Goal: Task Accomplishment & Management: Complete application form

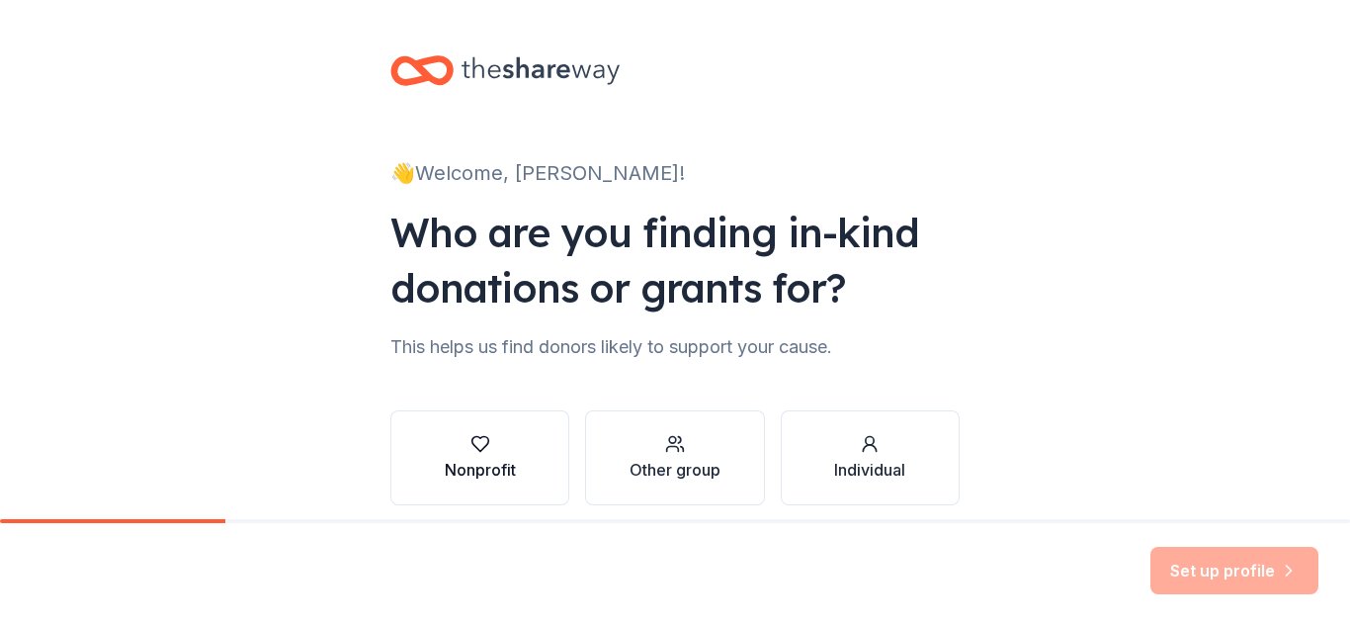
click at [477, 466] on div "Nonprofit" at bounding box center [480, 470] width 71 height 24
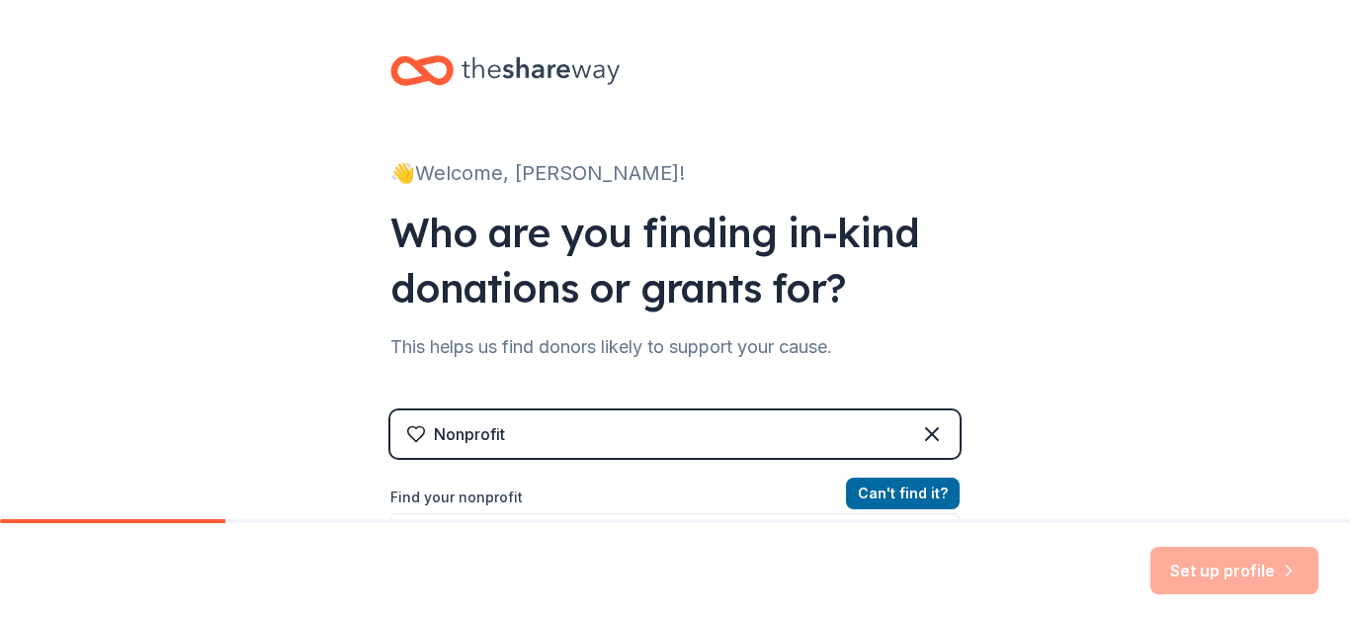
click at [694, 416] on div "Nonprofit" at bounding box center [674, 433] width 569 height 47
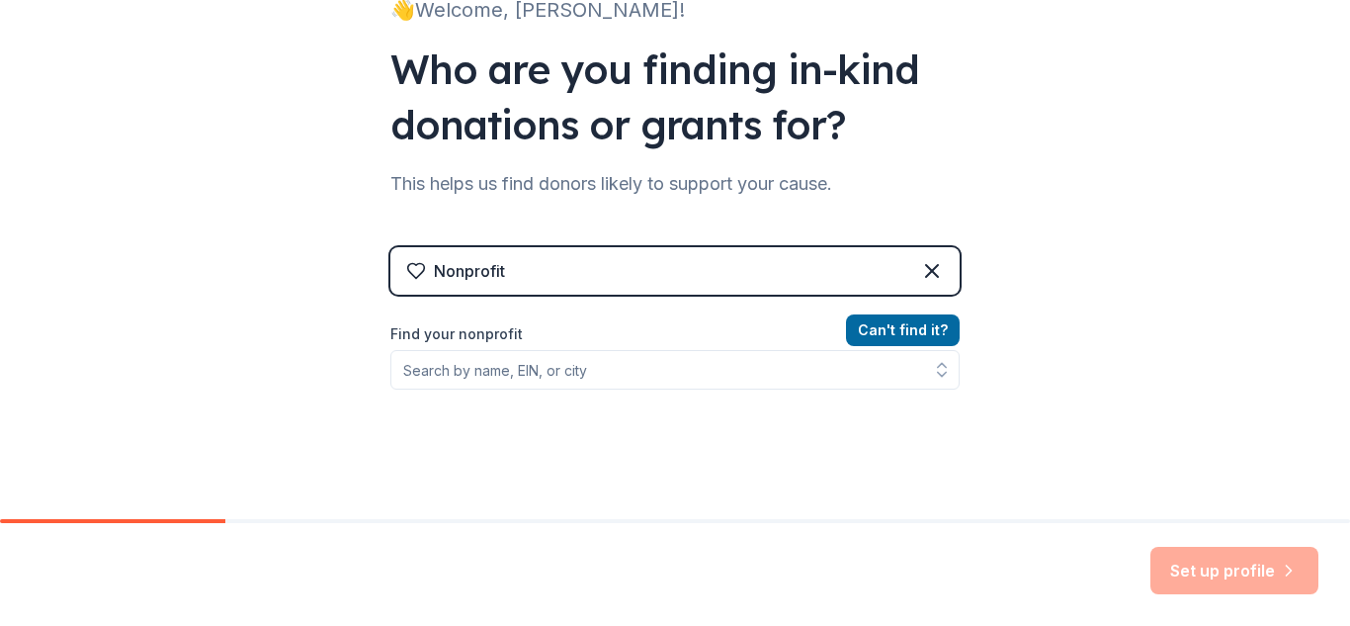
scroll to position [164, 0]
click at [546, 273] on div "Nonprofit" at bounding box center [674, 269] width 569 height 47
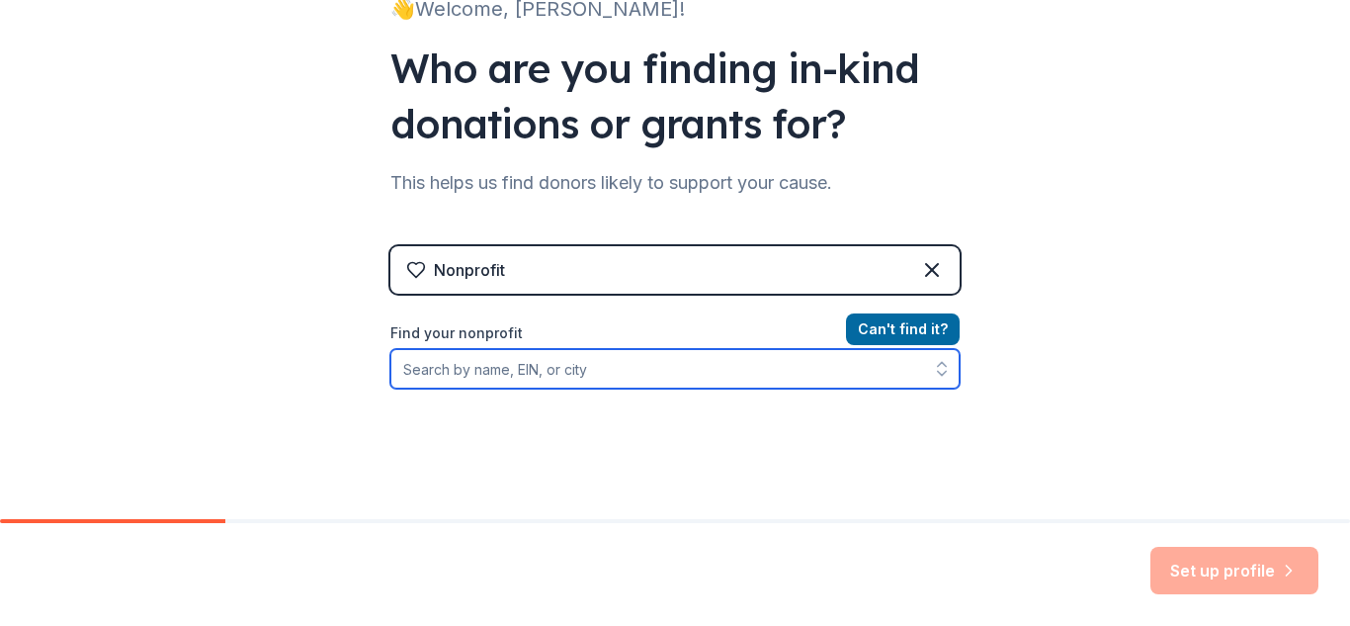
click at [441, 373] on input "Find your nonprofit" at bounding box center [674, 369] width 569 height 40
type input "J"
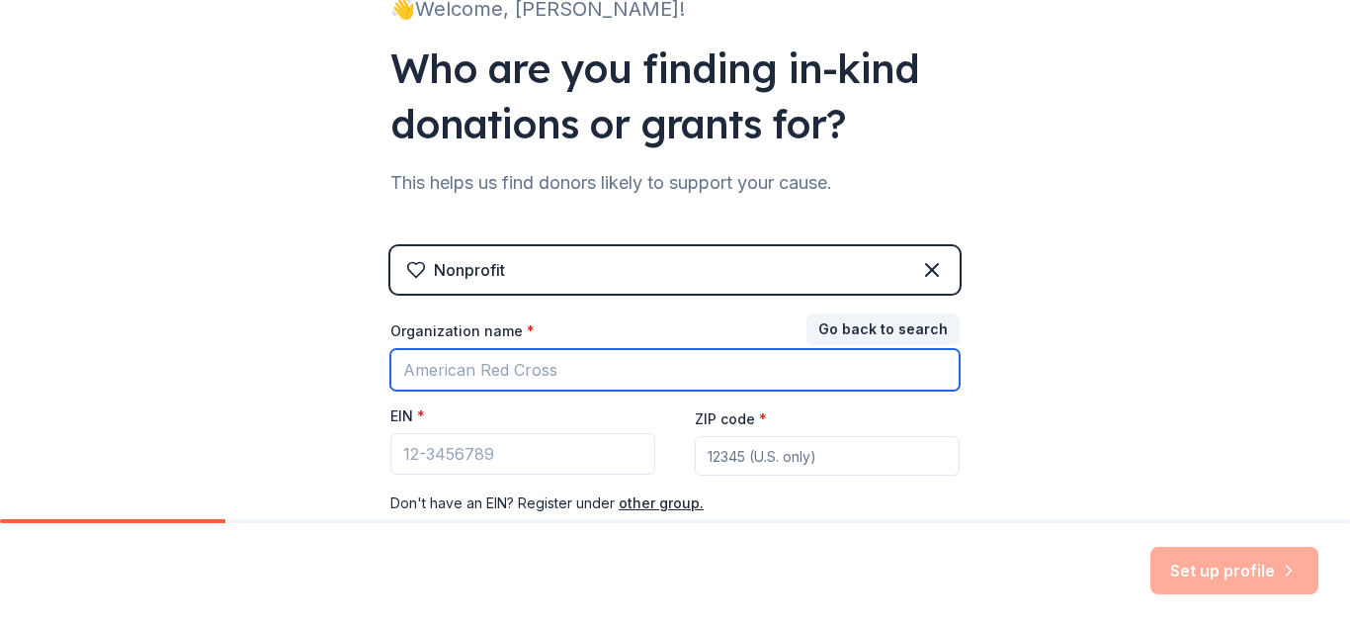
click at [566, 378] on input "Organization name *" at bounding box center [674, 370] width 569 height 42
type input "[GEOGRAPHIC_DATA][DEMOGRAPHIC_DATA]"
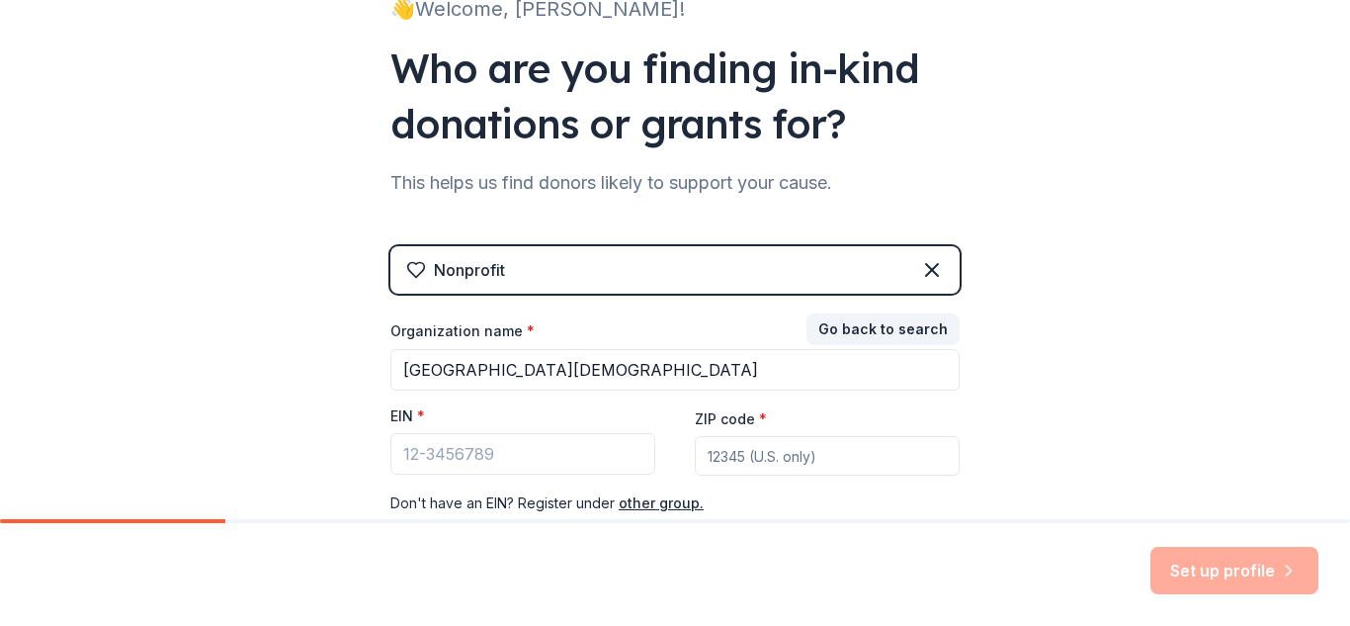
click at [854, 406] on div "ZIP code *" at bounding box center [827, 441] width 265 height 70
click at [743, 449] on input "ZIP code *" at bounding box center [827, 456] width 265 height 40
click at [882, 330] on button "Go back to search" at bounding box center [882, 329] width 153 height 32
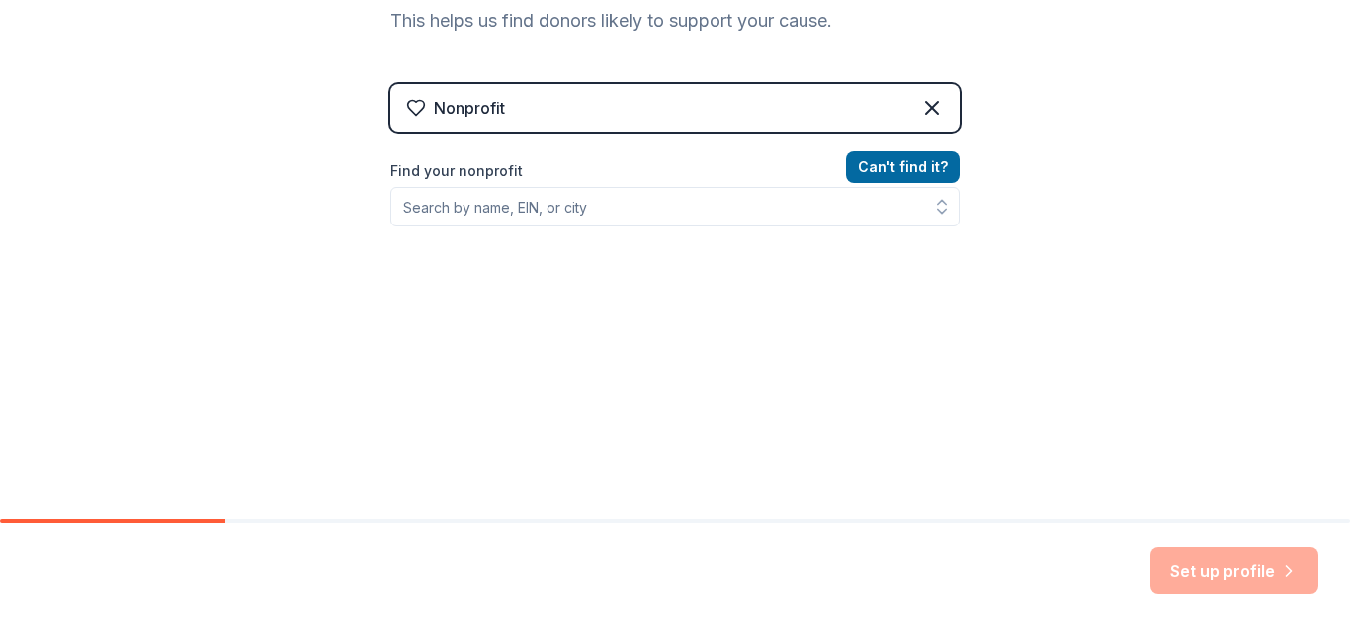
scroll to position [319, 0]
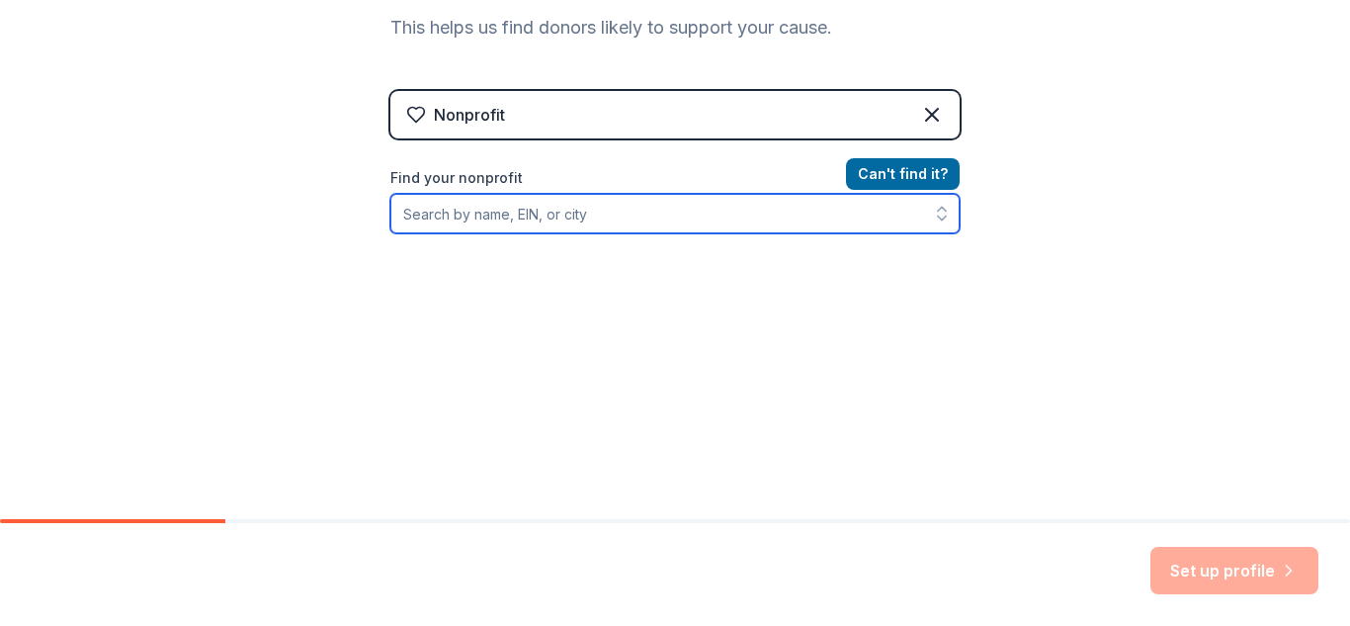
click at [457, 220] on input "Find your nonprofit" at bounding box center [674, 214] width 569 height 40
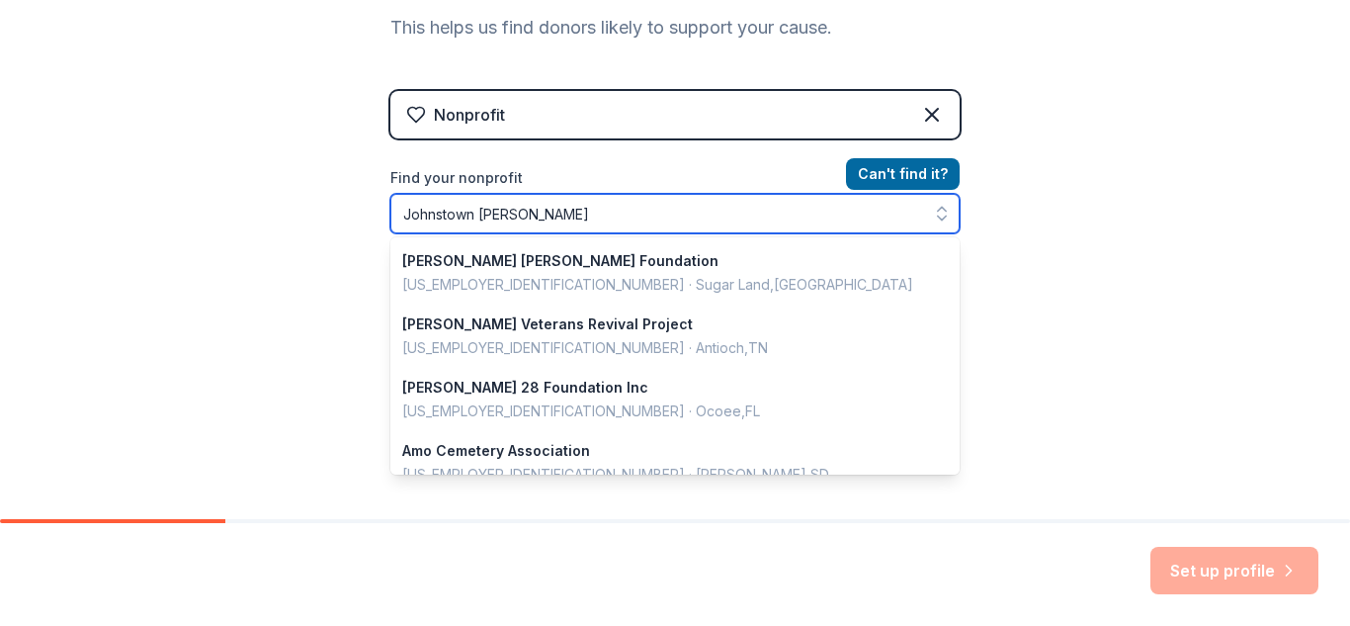
type input "Johnstown [DEMOGRAPHIC_DATA]"
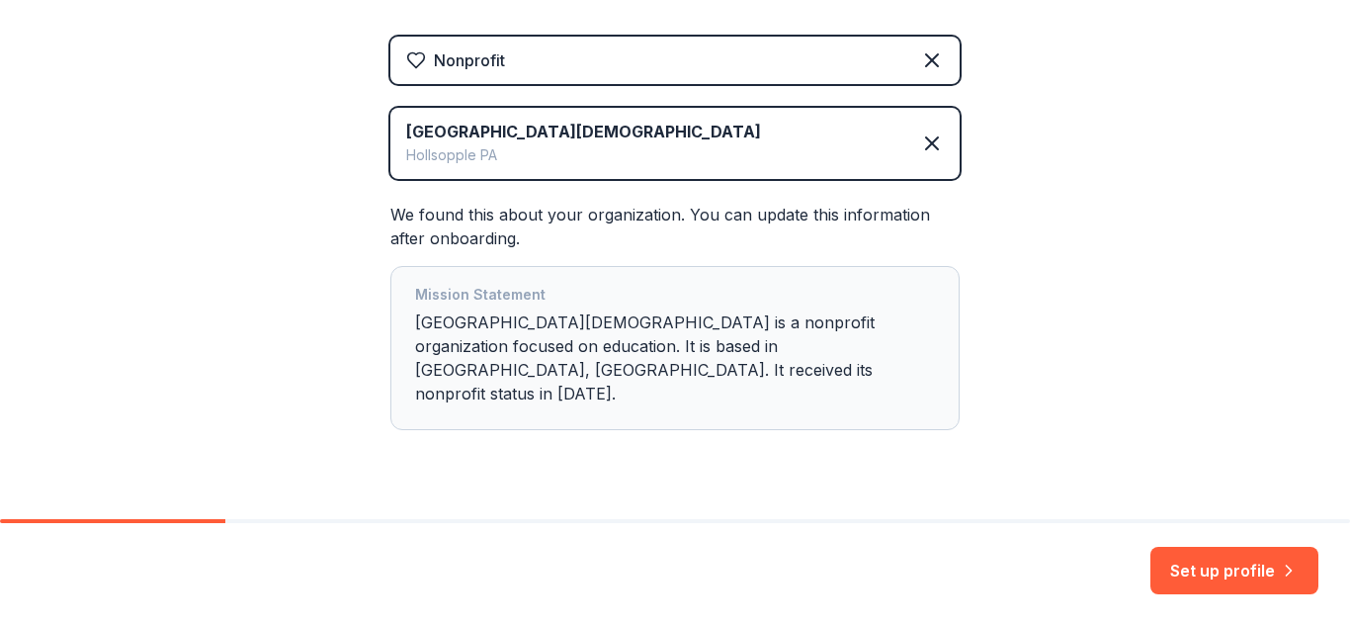
scroll to position [395, 0]
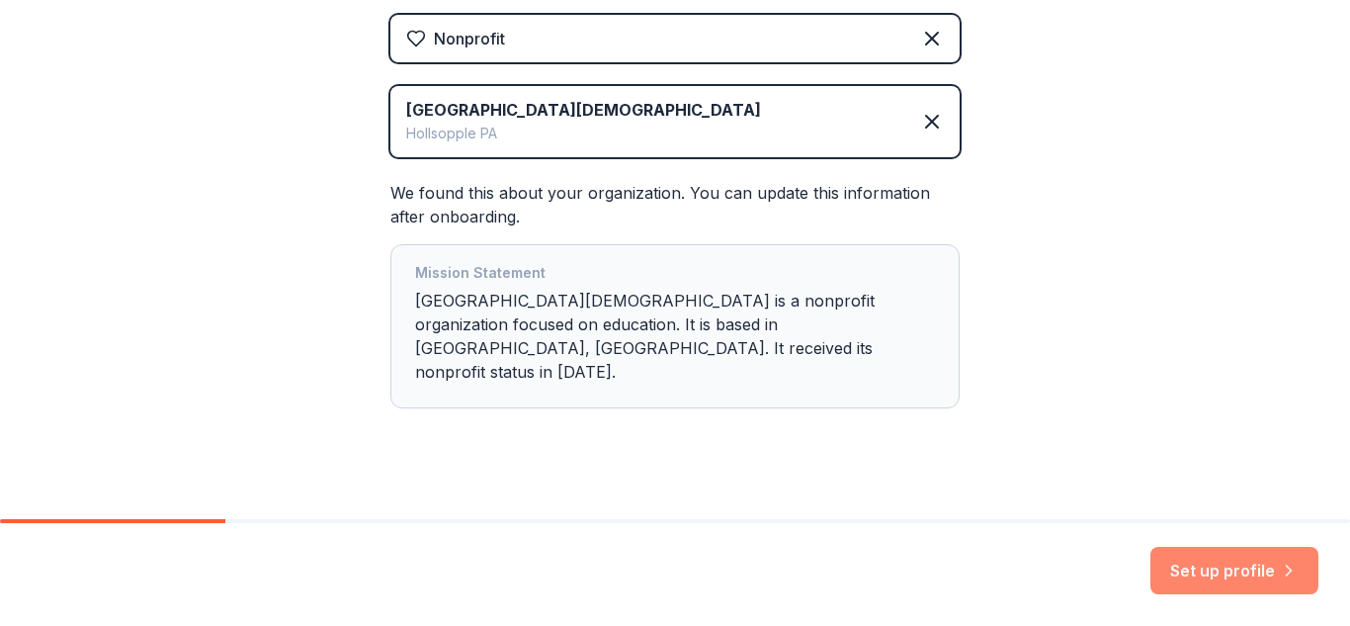
click at [1218, 575] on button "Set up profile" at bounding box center [1234, 570] width 168 height 47
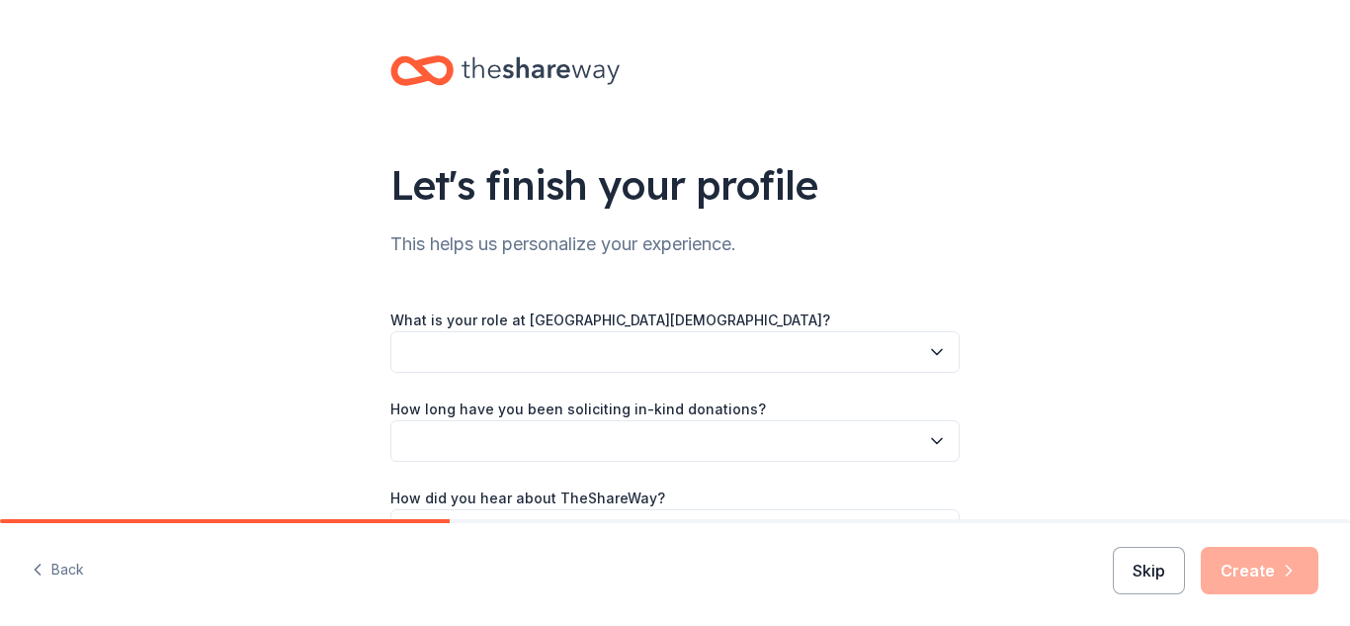
click at [1147, 577] on button "Skip" at bounding box center [1149, 570] width 72 height 47
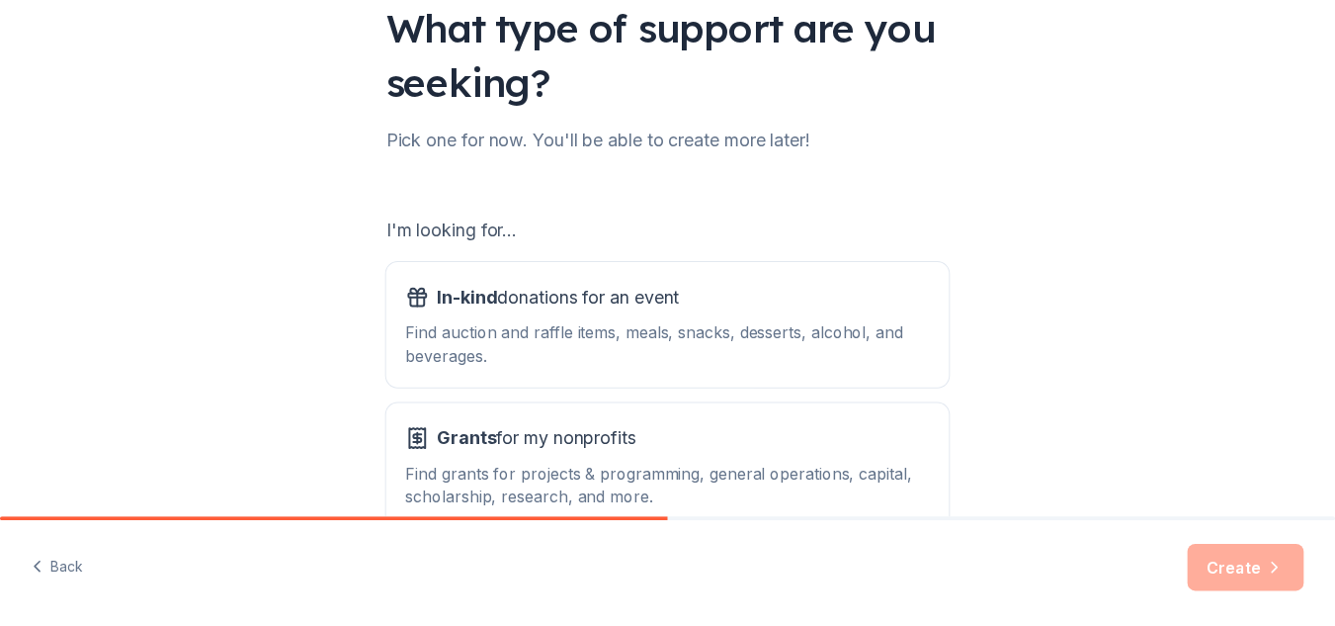
scroll to position [159, 0]
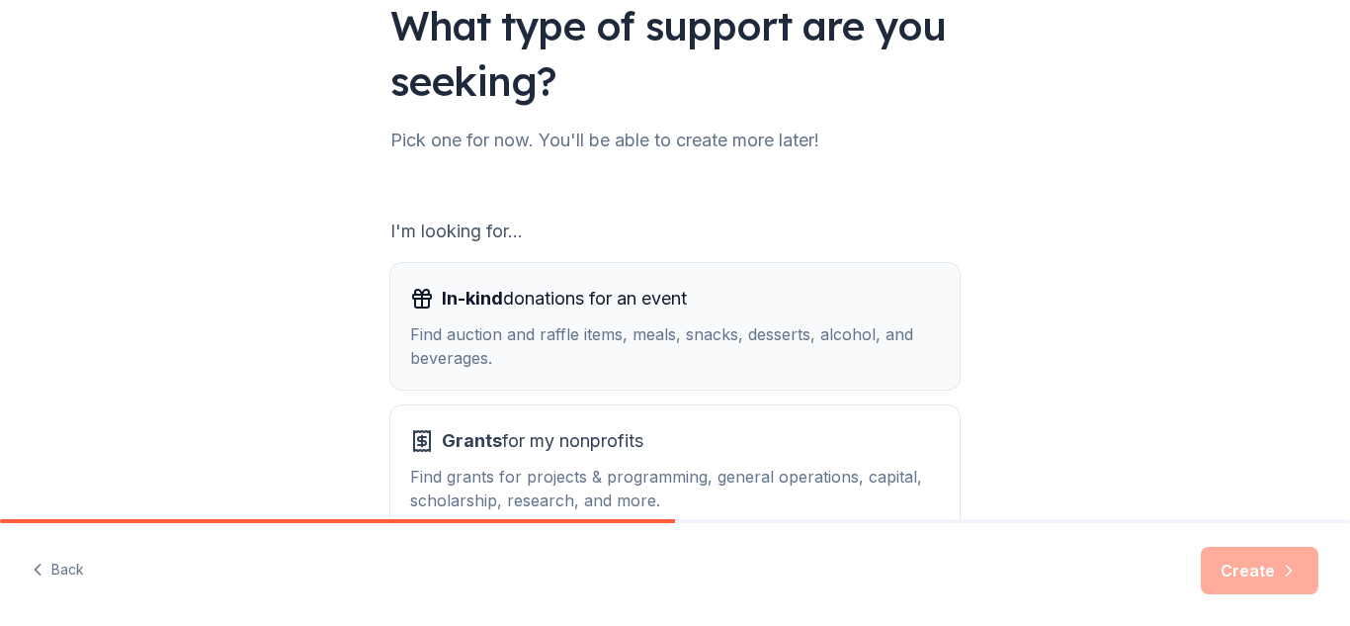
click at [468, 325] on div "Find auction and raffle items, meals, snacks, desserts, alcohol, and beverages." at bounding box center [675, 345] width 530 height 47
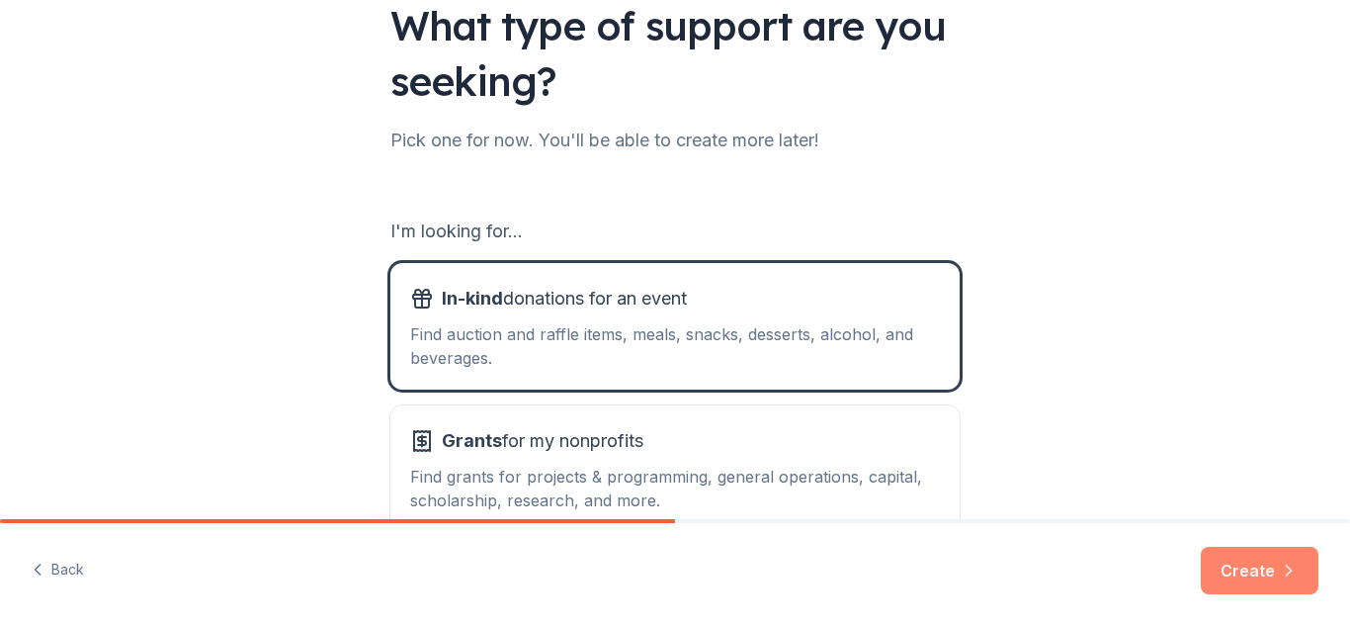
click at [1243, 577] on button "Create" at bounding box center [1260, 570] width 118 height 47
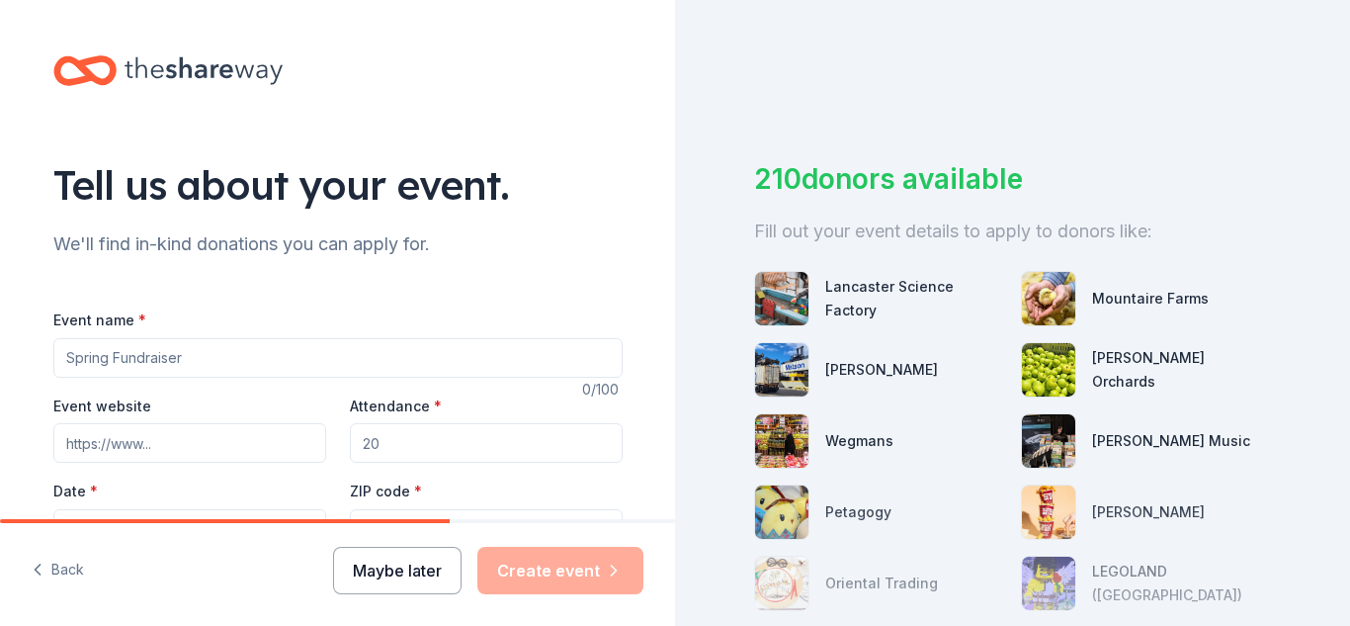
click at [397, 589] on button "Maybe later" at bounding box center [397, 570] width 128 height 47
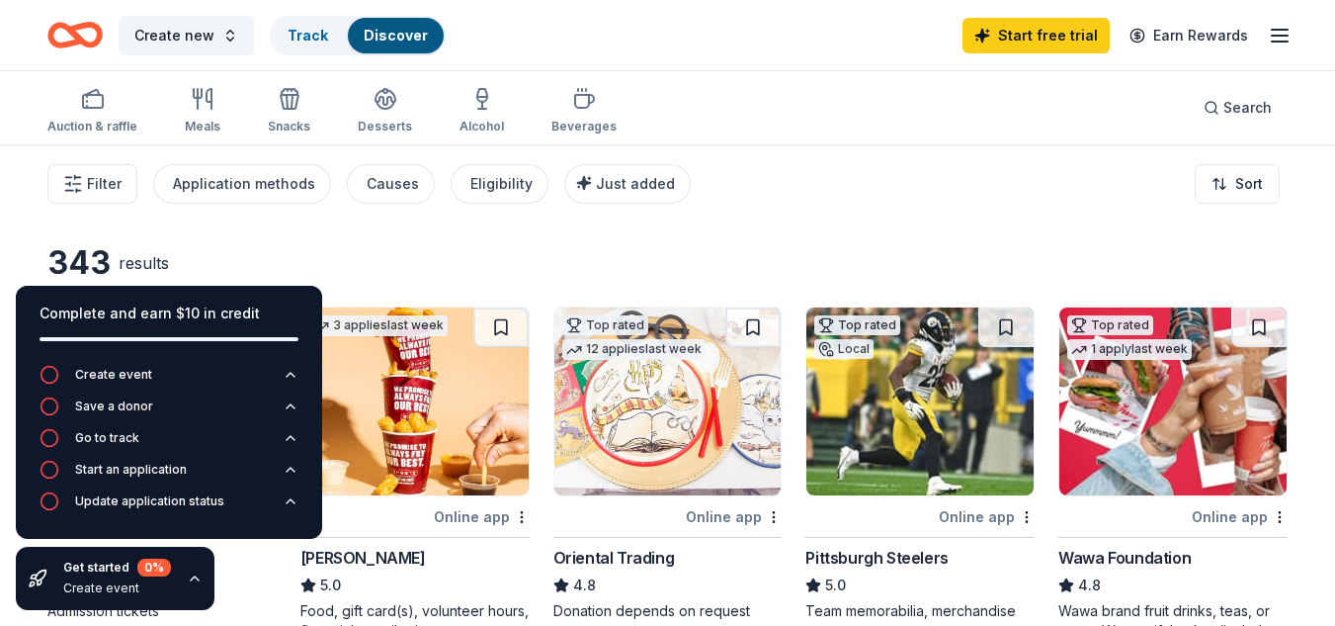
click at [756, 220] on div "Filter Application methods Causes Eligibility Just added Sort" at bounding box center [667, 183] width 1335 height 79
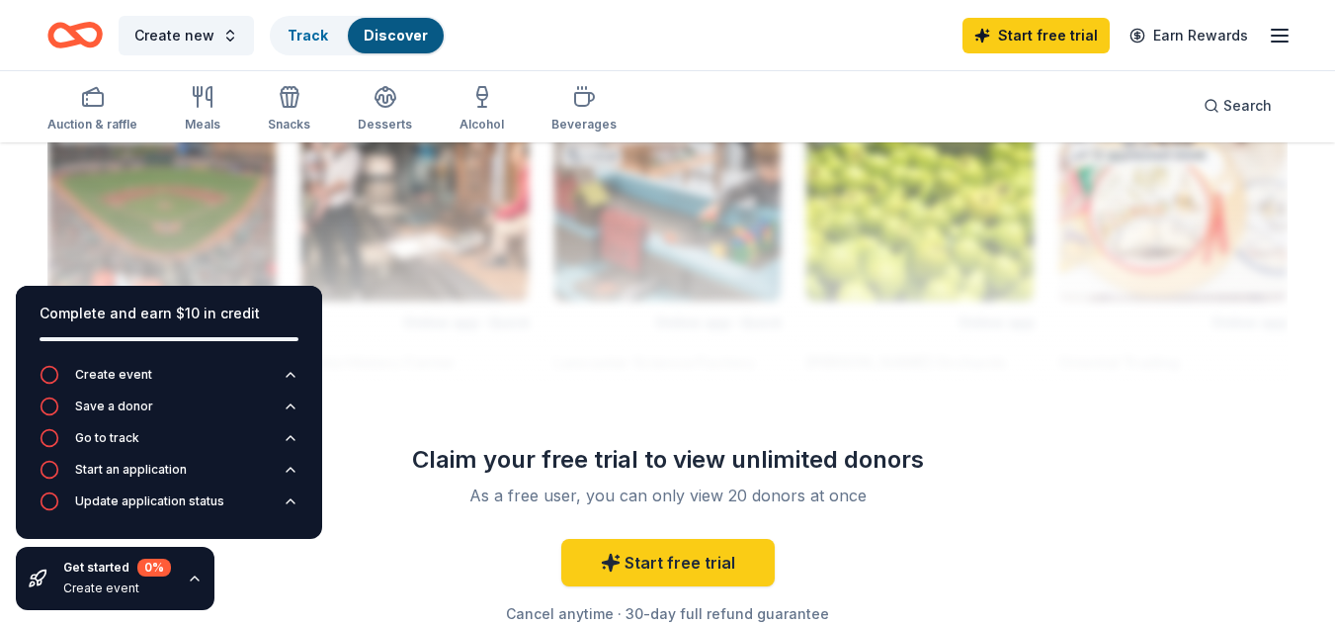
scroll to position [1772, 0]
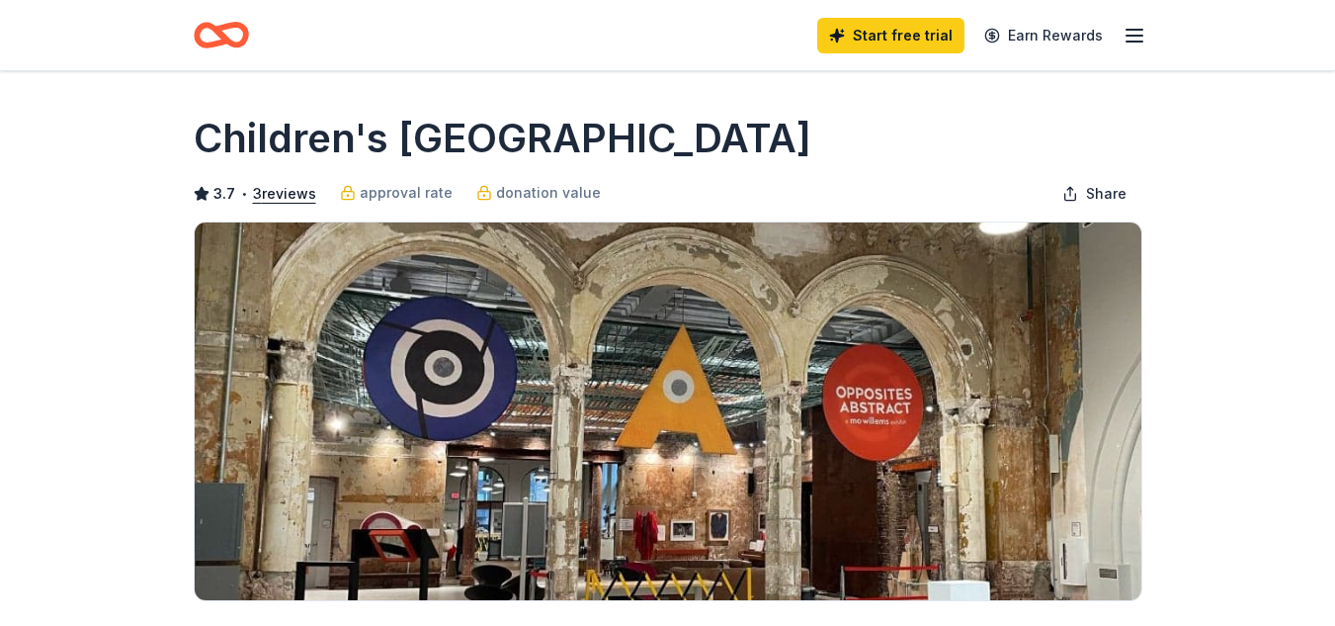
drag, startPoint x: 0, startPoint y: 0, endPoint x: 1182, endPoint y: 343, distance: 1230.8
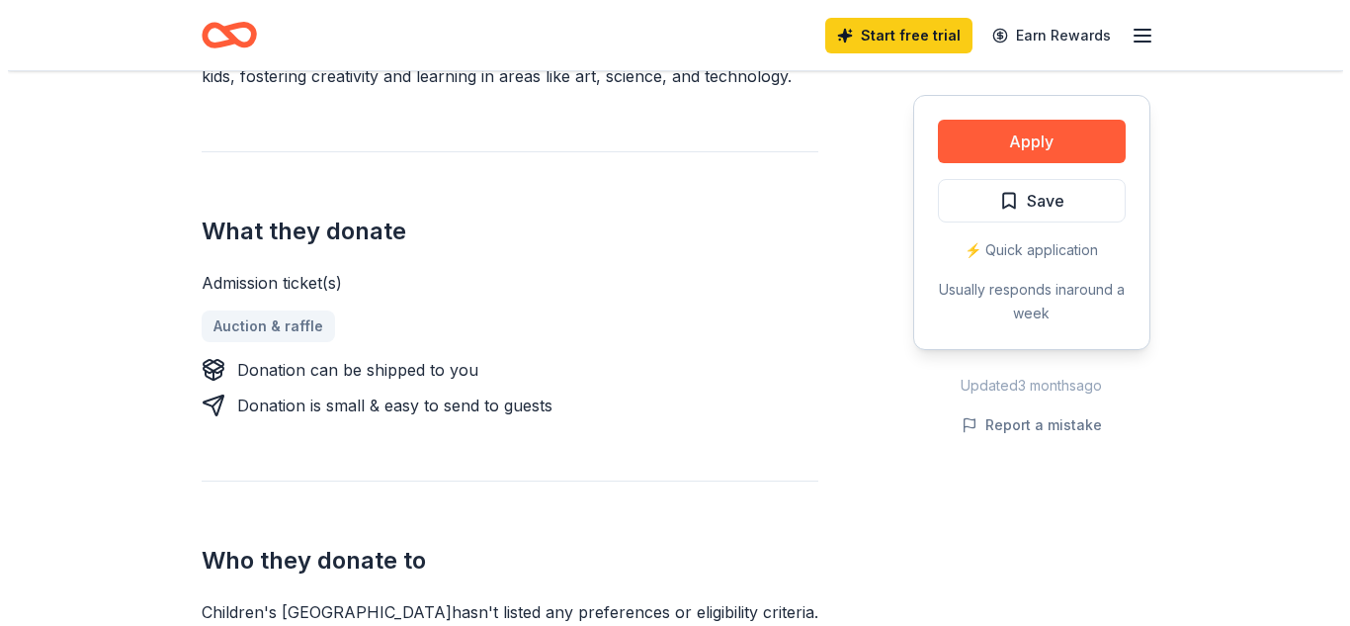
scroll to position [670, 0]
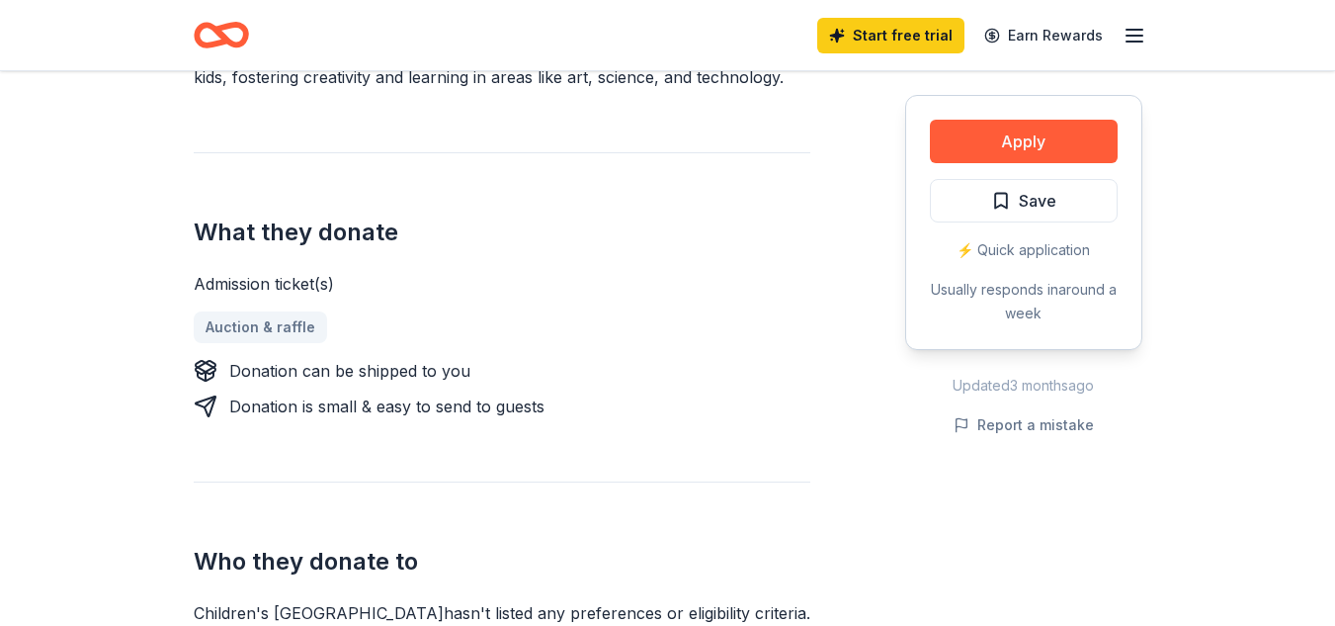
click at [266, 332] on div "Auction & raffle" at bounding box center [502, 327] width 617 height 32
click at [1000, 145] on button "Apply" at bounding box center [1024, 141] width 188 height 43
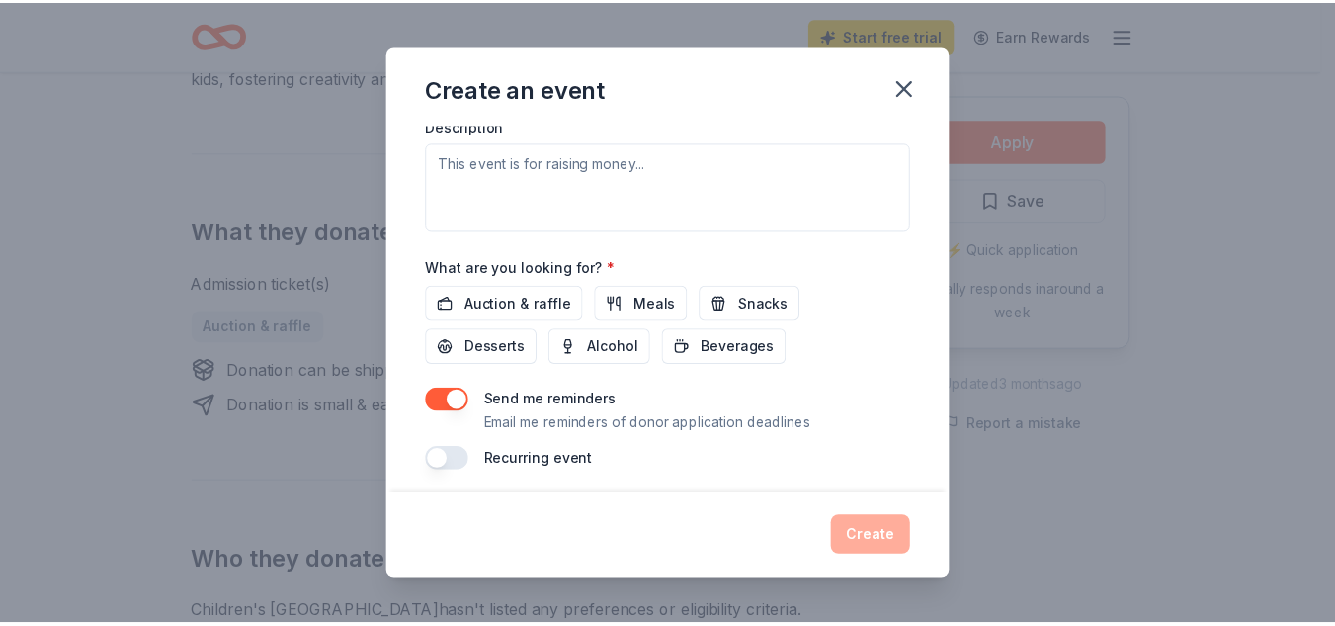
scroll to position [576, 0]
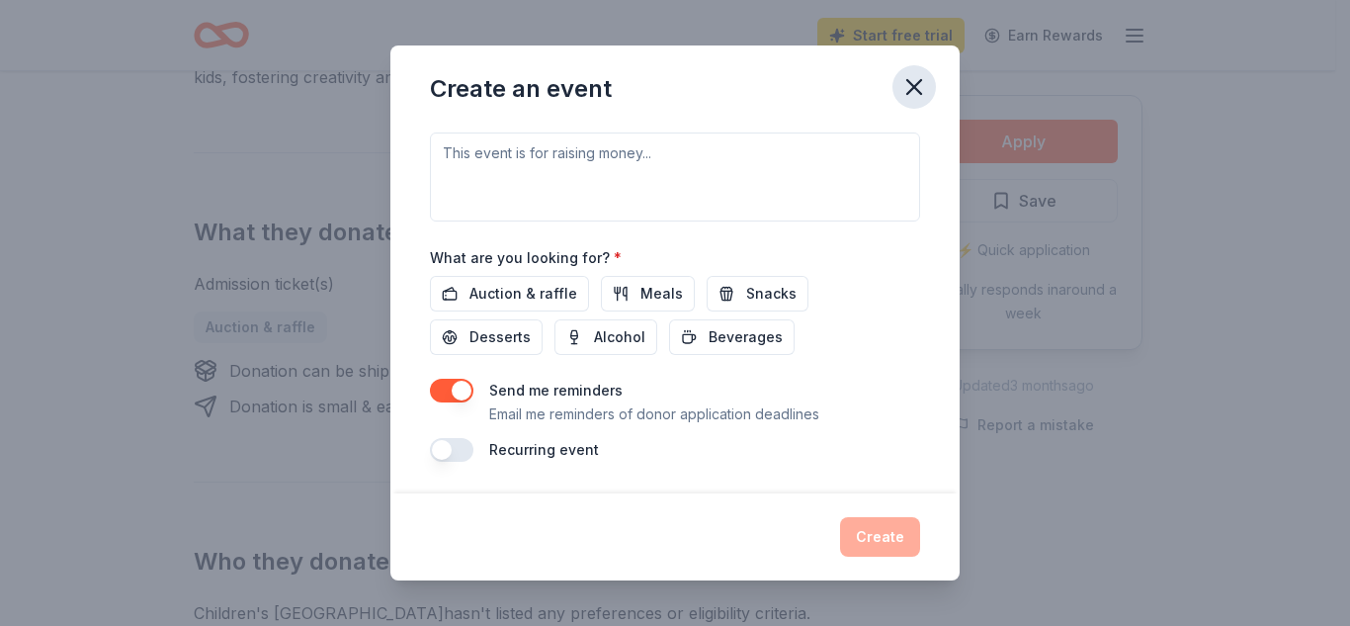
click at [910, 85] on icon "button" at bounding box center [914, 87] width 28 height 28
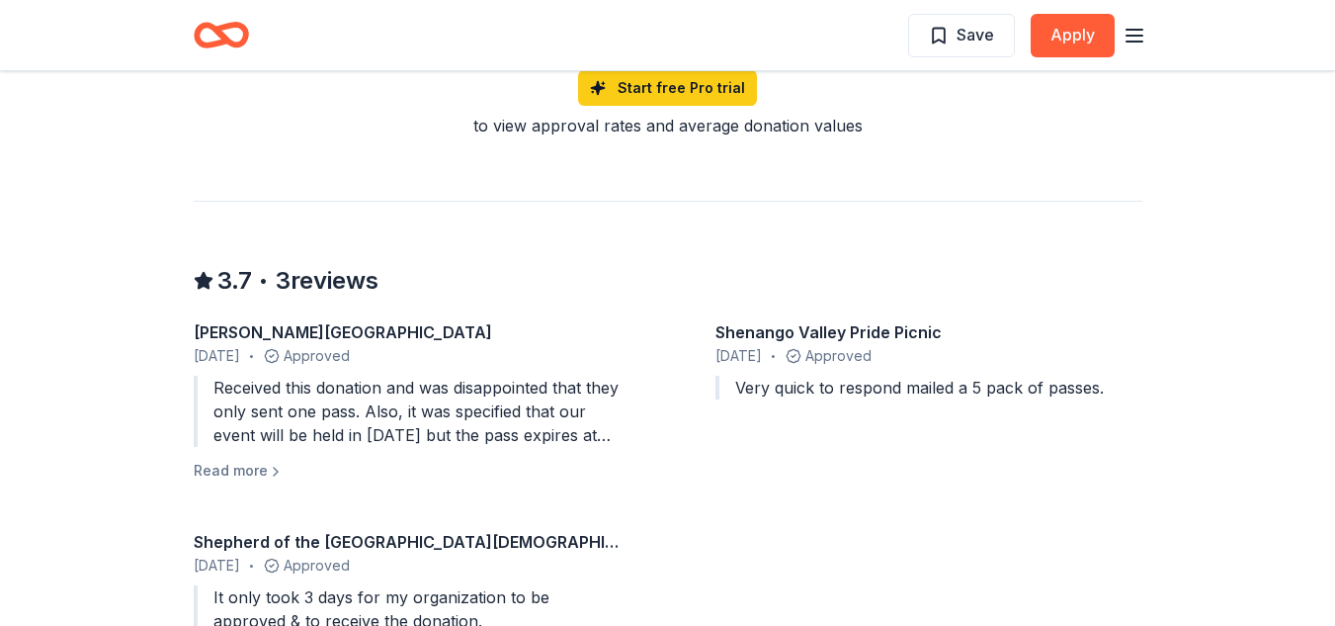
scroll to position [1608, 0]
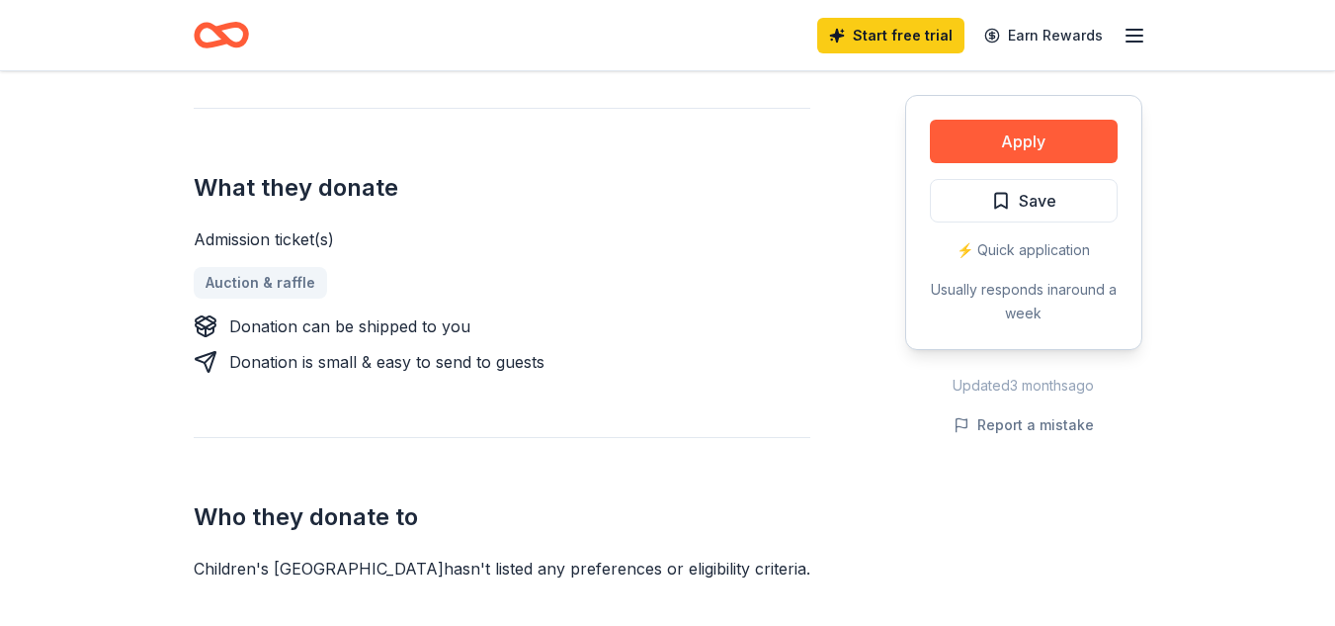
scroll to position [714, 0]
